Goal: Information Seeking & Learning: Compare options

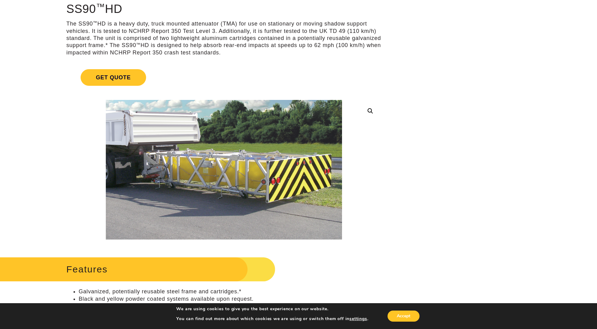
scroll to position [60, 0]
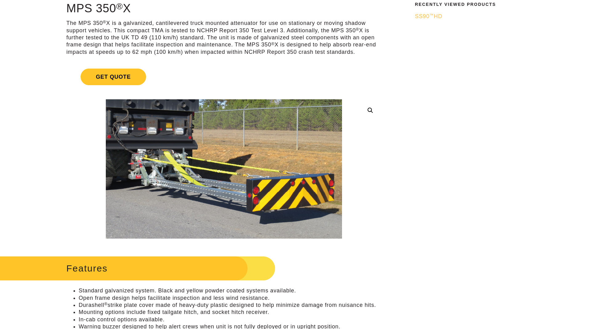
scroll to position [58, 0]
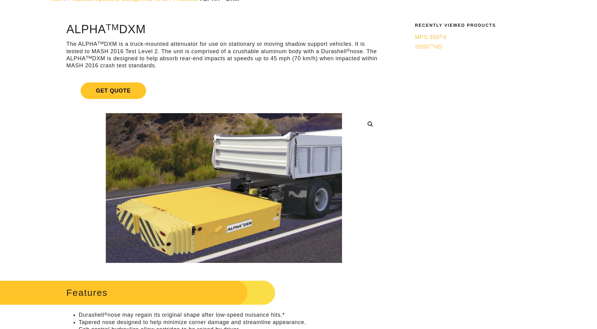
scroll to position [40, 0]
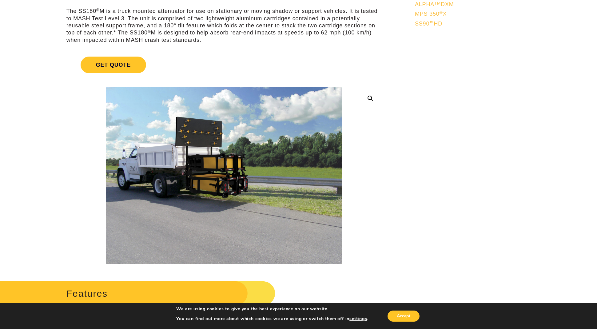
scroll to position [71, 0]
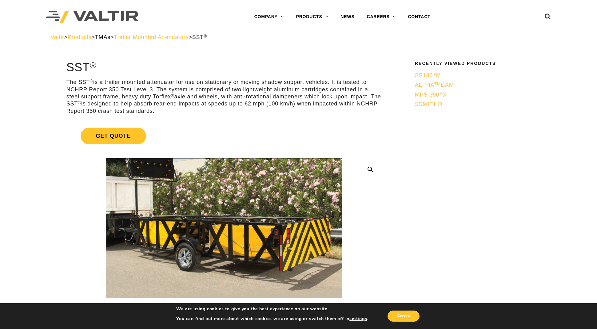
click at [110, 38] on span "TMAs" at bounding box center [102, 37] width 15 height 6
